Goal: Task Accomplishment & Management: Complete application form

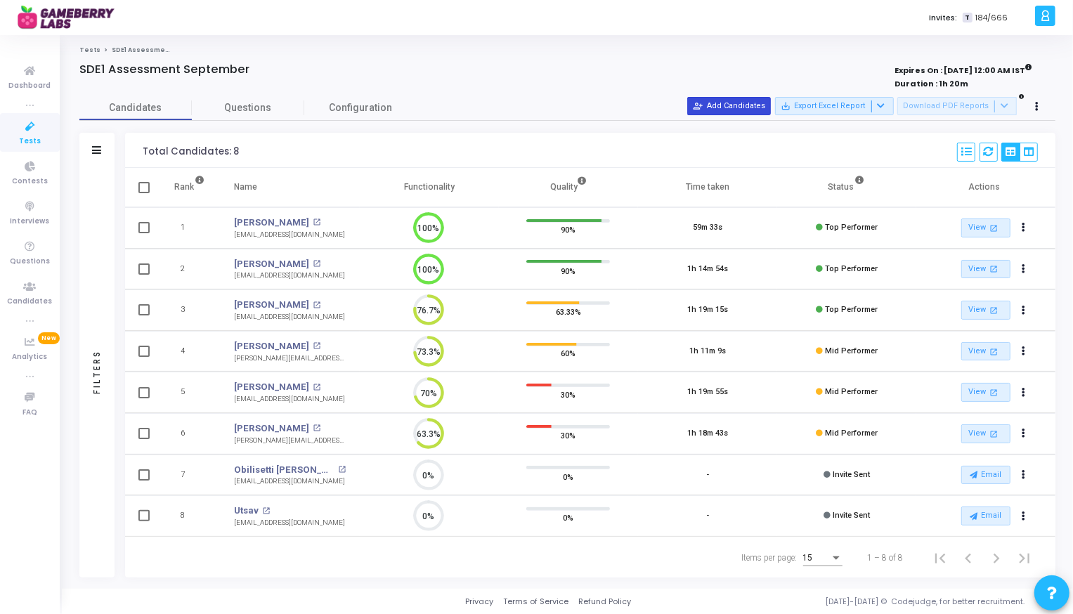
click at [736, 112] on button "person_add_alt Add Candidates" at bounding box center [729, 106] width 84 height 18
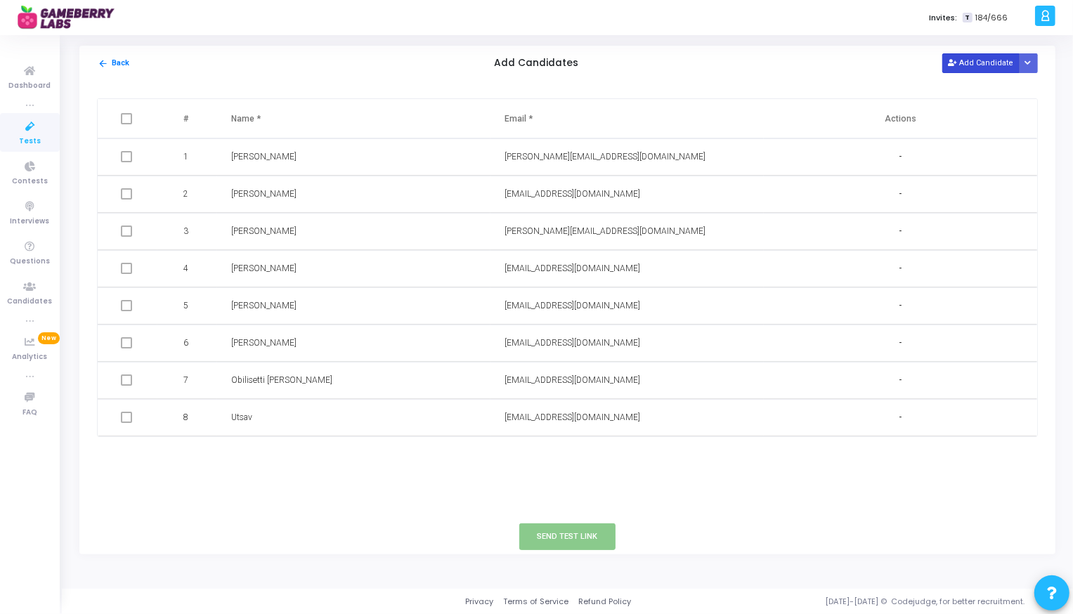
click at [983, 56] on button "Add Candidate" at bounding box center [980, 62] width 77 height 19
click at [557, 455] on input "text" at bounding box center [589, 454] width 169 height 23
paste input "[EMAIL_ADDRESS][DOMAIN_NAME]"
type input "[EMAIL_ADDRESS][DOMAIN_NAME]"
click at [373, 450] on input "text" at bounding box center [315, 454] width 169 height 23
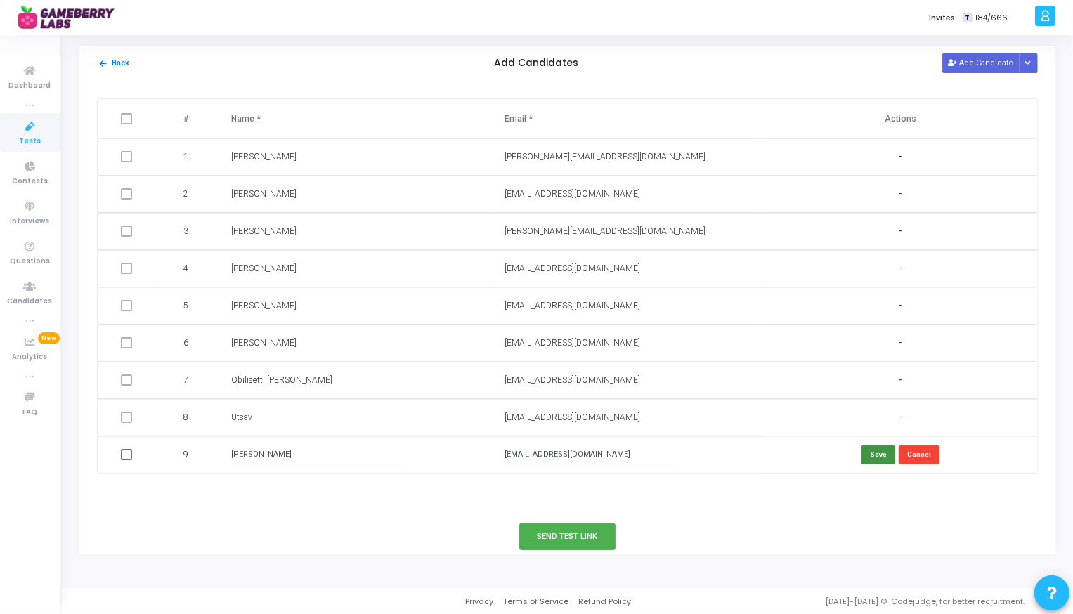
type input "[PERSON_NAME]"
click at [878, 462] on button "Save" at bounding box center [878, 454] width 34 height 19
click at [124, 458] on span at bounding box center [126, 454] width 11 height 11
click at [126, 460] on input "checkbox" at bounding box center [126, 460] width 1 height 1
checkbox input "true"
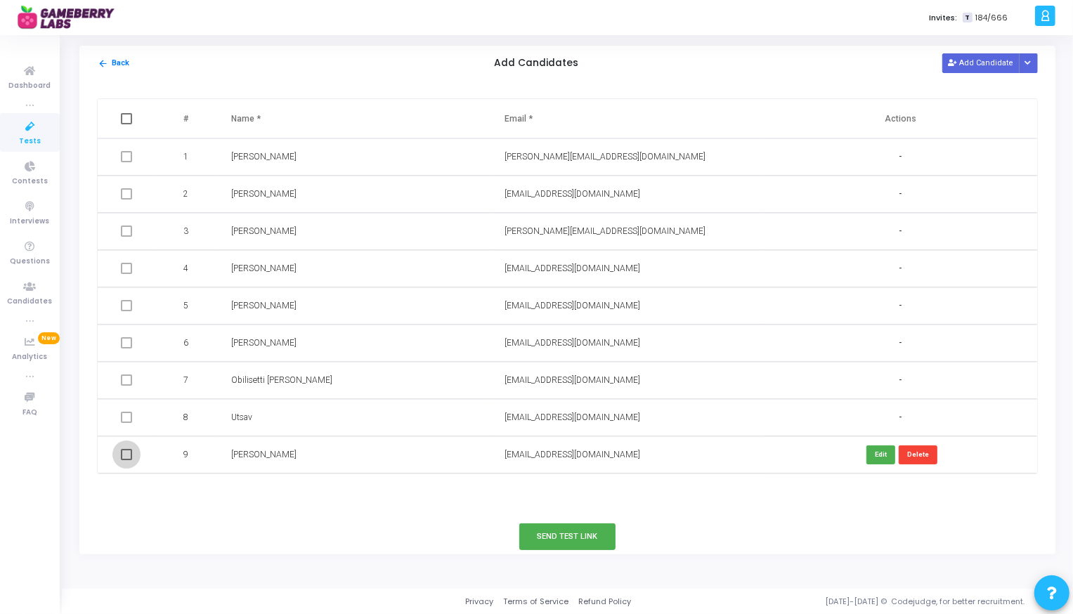
checkbox input "true"
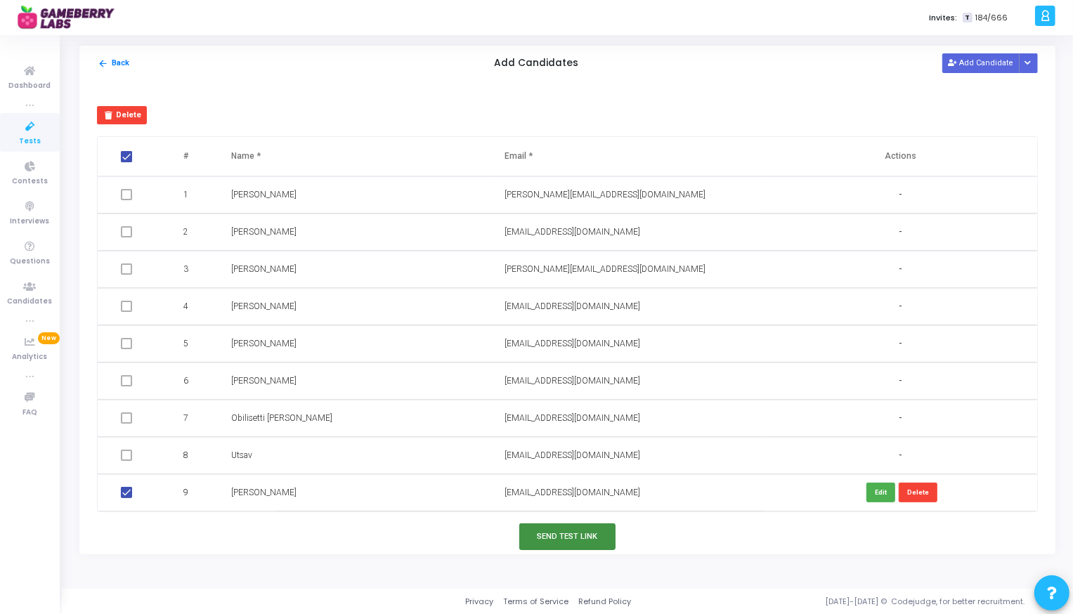
click at [586, 528] on button "Send Test Link" at bounding box center [567, 536] width 97 height 26
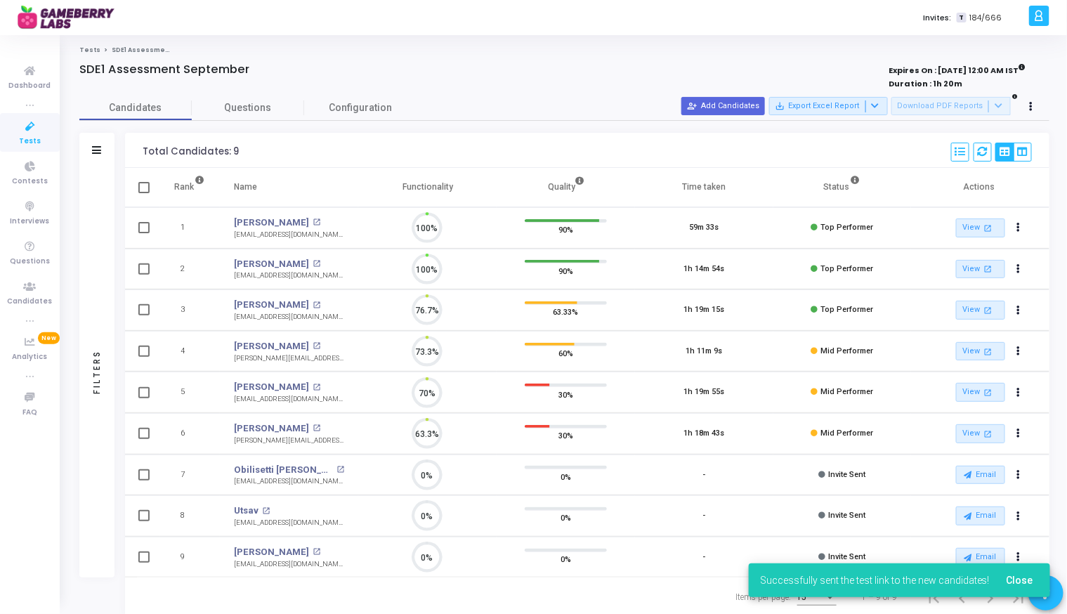
scroll to position [30, 36]
